Goal: Information Seeking & Learning: Learn about a topic

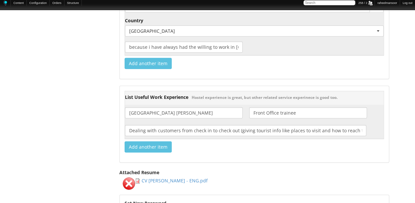
scroll to position [924, 0]
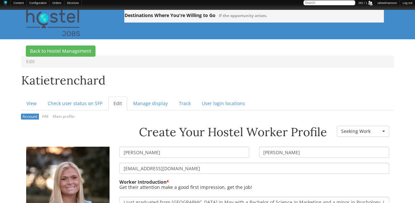
scroll to position [1047, 0]
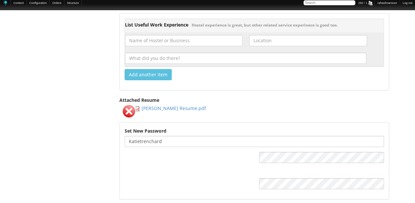
drag, startPoint x: 198, startPoint y: 104, endPoint x: 222, endPoint y: 105, distance: 24.5
click at [222, 105] on div "Attached Resume Katie Trenchard Resume.pdf Remove" at bounding box center [254, 107] width 270 height 21
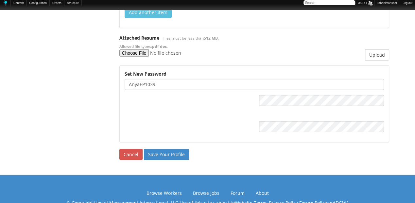
scroll to position [929, 0]
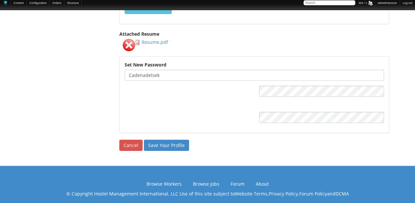
scroll to position [924, 0]
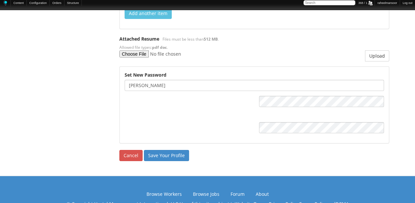
scroll to position [998, 0]
